Goal: Check status

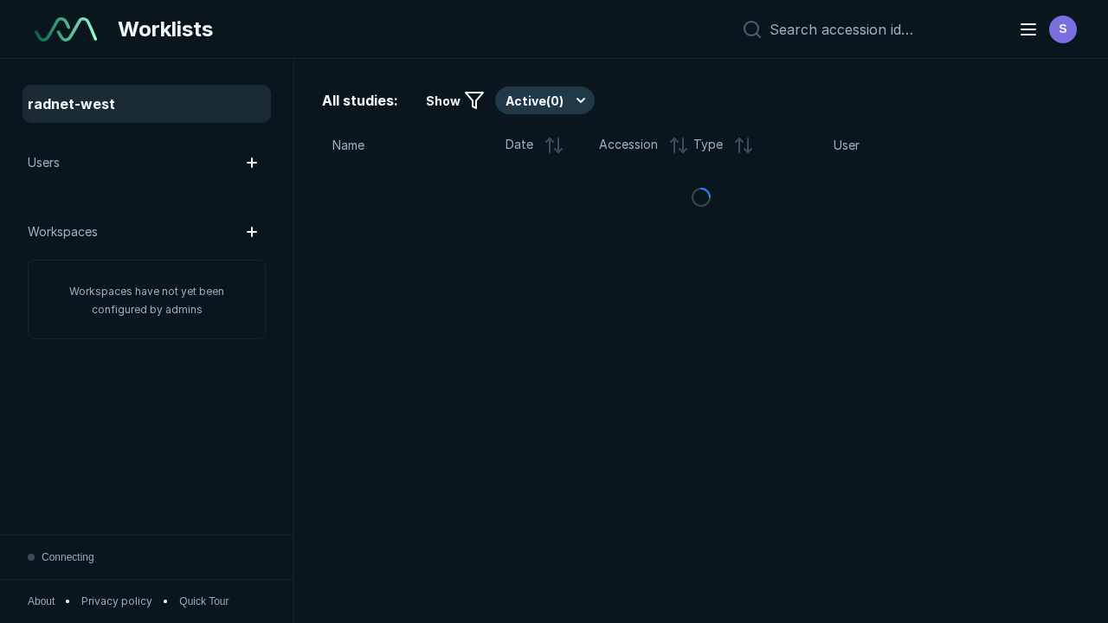
scroll to position [4728, 7212]
